Goal: Navigation & Orientation: Find specific page/section

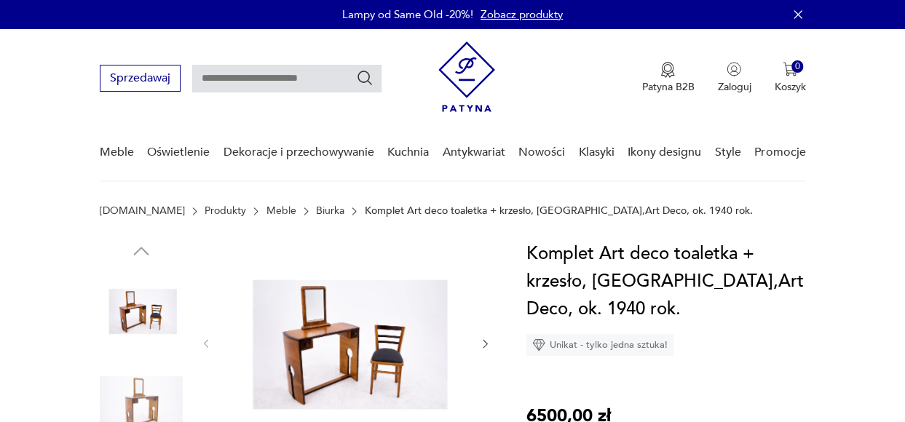
click at [466, 78] on img at bounding box center [467, 77] width 57 height 71
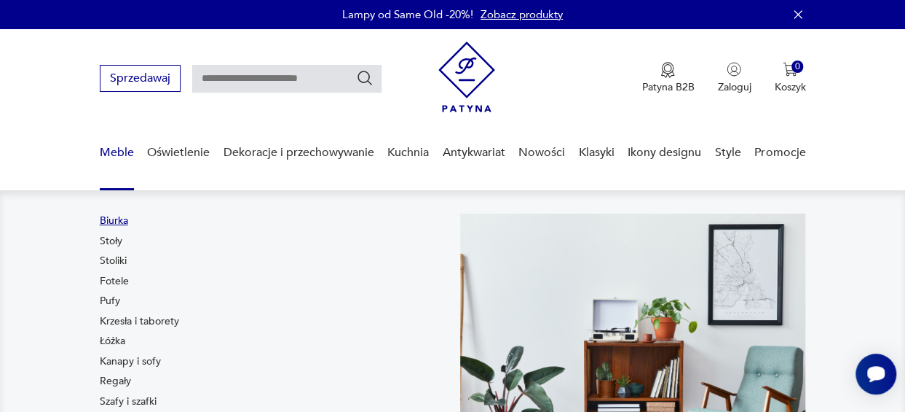
click at [111, 221] on link "Biurka" at bounding box center [114, 220] width 28 height 15
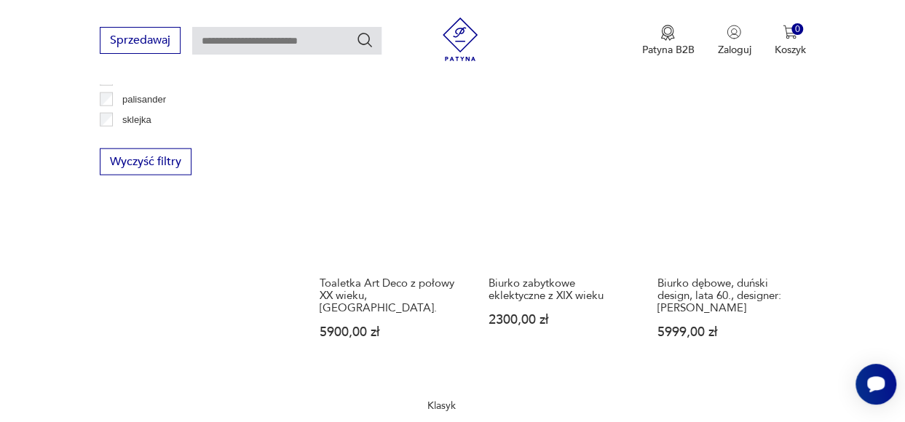
scroll to position [1965, 0]
